Goal: Information Seeking & Learning: Stay updated

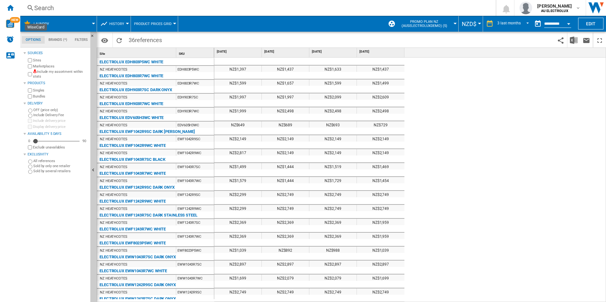
scroll to position [8, 0]
click at [13, 8] on ng-md-icon "Home" at bounding box center [10, 8] width 8 height 8
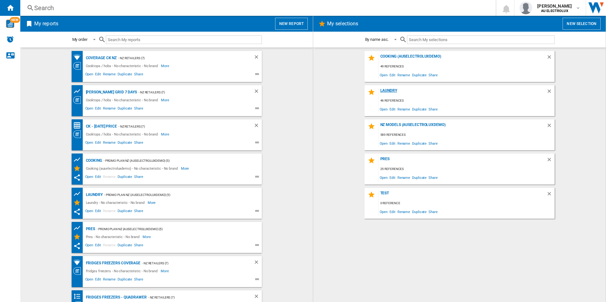
click at [386, 89] on div "Laundry" at bounding box center [463, 92] width 168 height 9
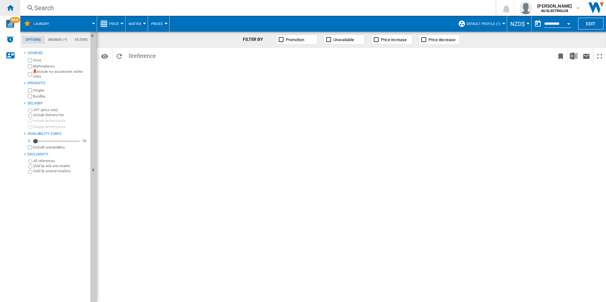
click at [11, 8] on ng-md-icon "Home" at bounding box center [10, 8] width 8 height 8
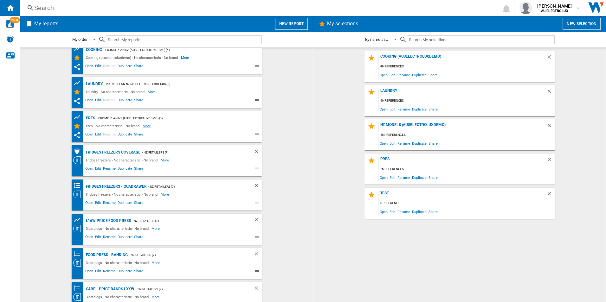
scroll to position [122, 0]
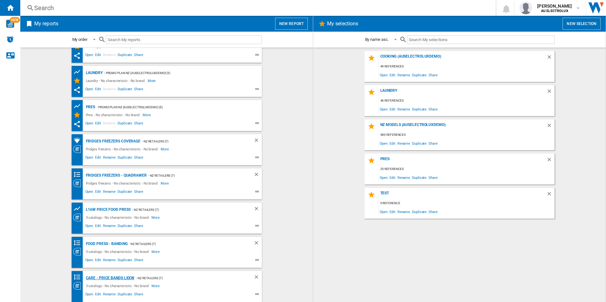
click at [103, 278] on div "Care - Price Bands LxxW" at bounding box center [109, 278] width 50 height 8
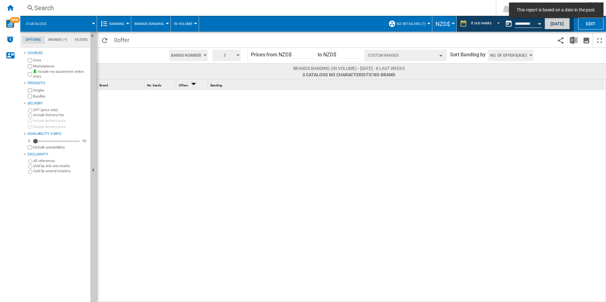
click at [553, 25] on button "[DATE]" at bounding box center [556, 24] width 25 height 12
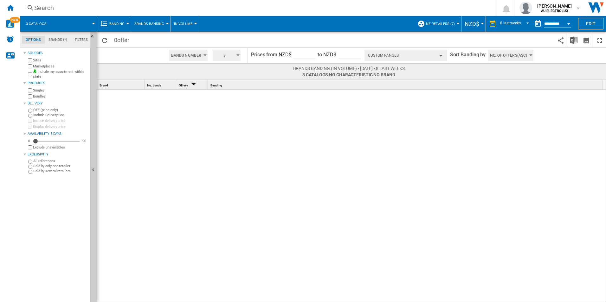
click at [79, 38] on md-tab-item "Filters" at bounding box center [81, 40] width 21 height 8
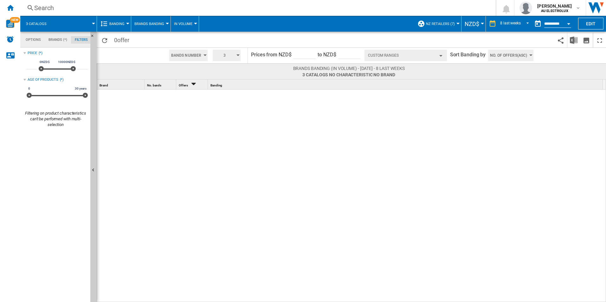
click at [62, 39] on md-tab-item "Brands (*)" at bounding box center [58, 40] width 26 height 8
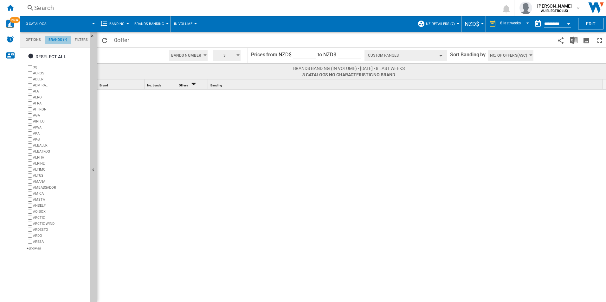
scroll to position [24, 0]
click at [32, 41] on md-tab-item "Options" at bounding box center [33, 40] width 23 height 8
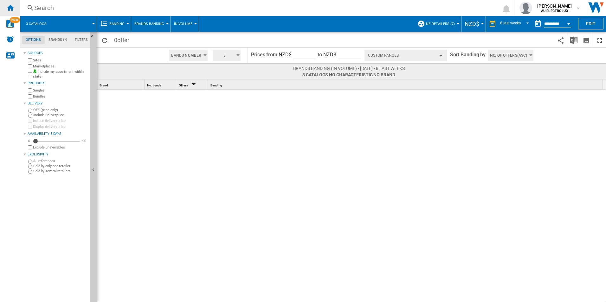
click at [12, 11] on div "Home" at bounding box center [10, 8] width 20 height 16
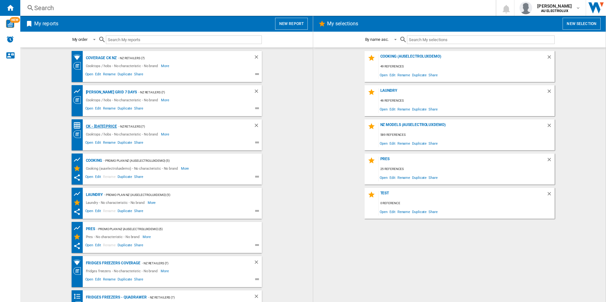
click at [102, 126] on div "CK - [DATE] Price" at bounding box center [100, 127] width 33 height 8
